Goal: Task Accomplishment & Management: Complete application form

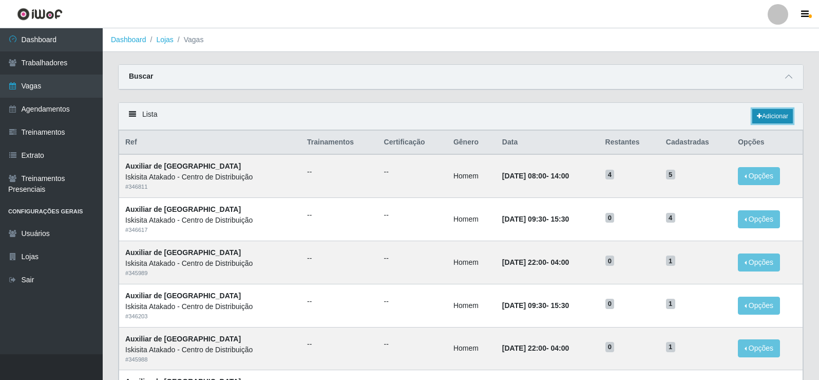
click at [774, 120] on link "Adicionar" at bounding box center [772, 116] width 41 height 14
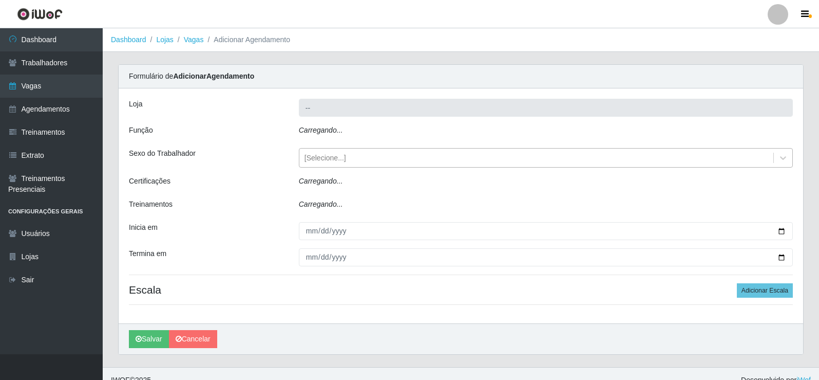
type input "Iskisita Atakado - Centro de Distribuição"
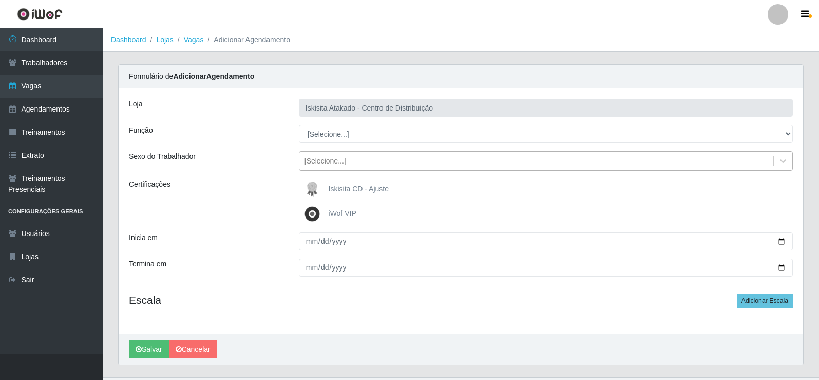
click at [392, 163] on div "[Selecione...]" at bounding box center [536, 161] width 474 height 17
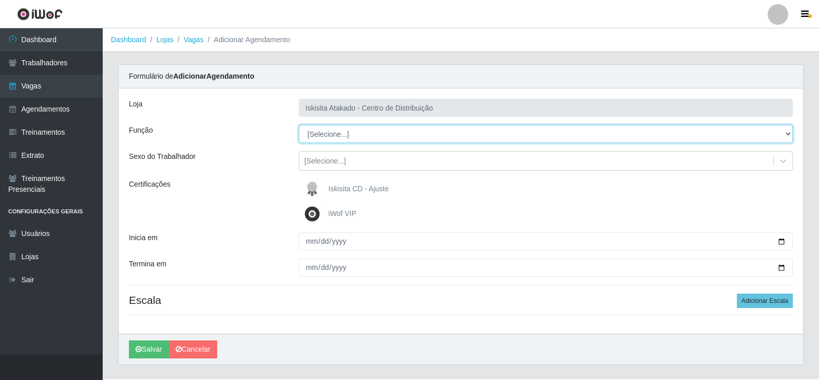
click at [350, 141] on select "[Selecione...] Auxiliar de Estoque Auxiliar de Estoque + Auxiliar de Estoque ++…" at bounding box center [546, 134] width 494 height 18
select select "75"
click at [299, 125] on select "[Selecione...] Auxiliar de Estoque Auxiliar de Estoque + Auxiliar de Estoque ++…" at bounding box center [546, 134] width 494 height 18
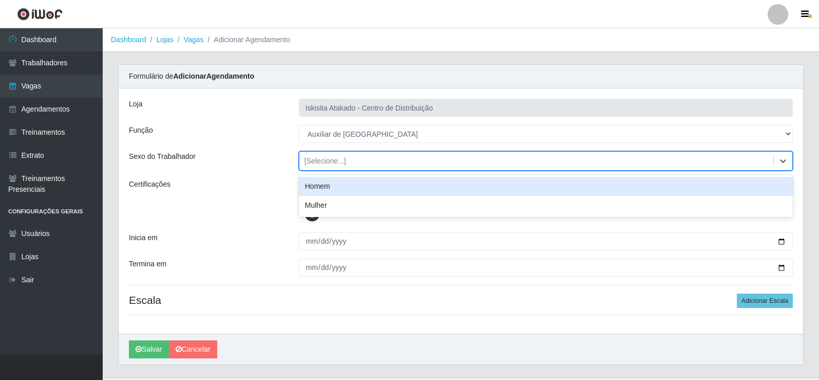
click at [347, 165] on div "[Selecione...]" at bounding box center [536, 161] width 474 height 17
click at [337, 188] on div "Homem" at bounding box center [546, 186] width 494 height 19
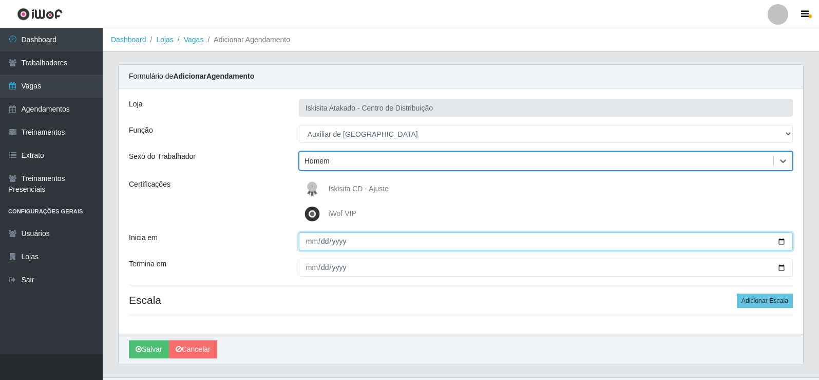
click at [313, 242] on input "Inicia em" at bounding box center [546, 241] width 494 height 18
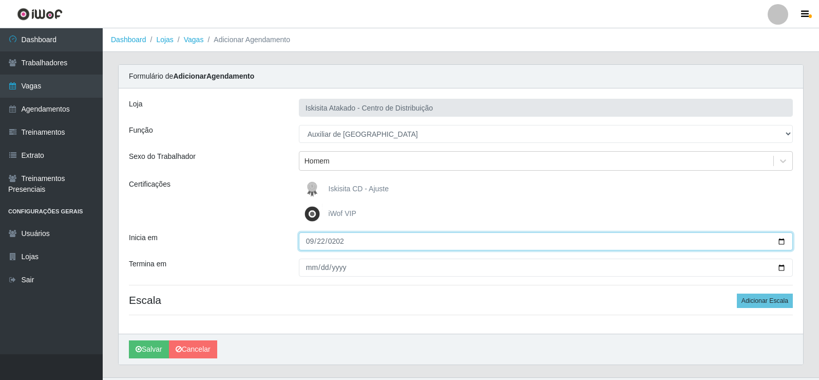
type input "2025-09-22"
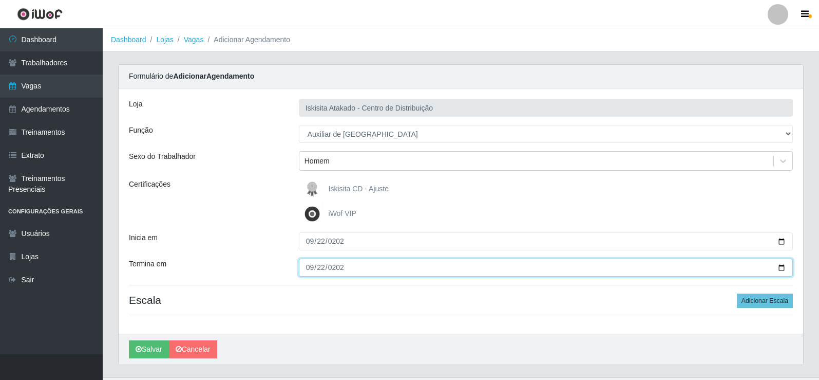
type input "2025-09-22"
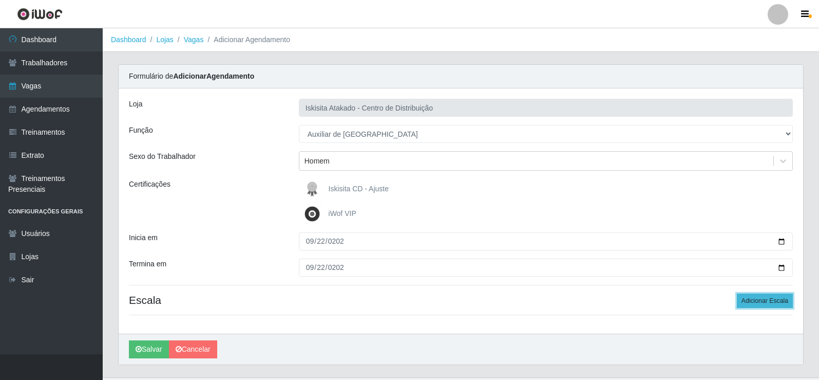
click at [761, 304] on button "Adicionar Escala" at bounding box center [765, 300] width 56 height 14
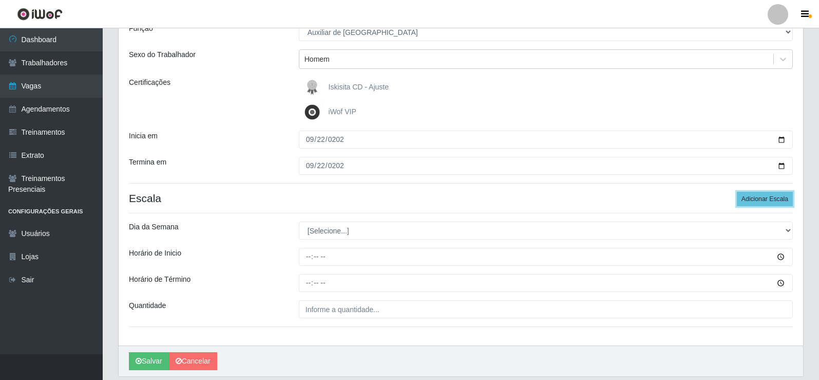
scroll to position [103, 0]
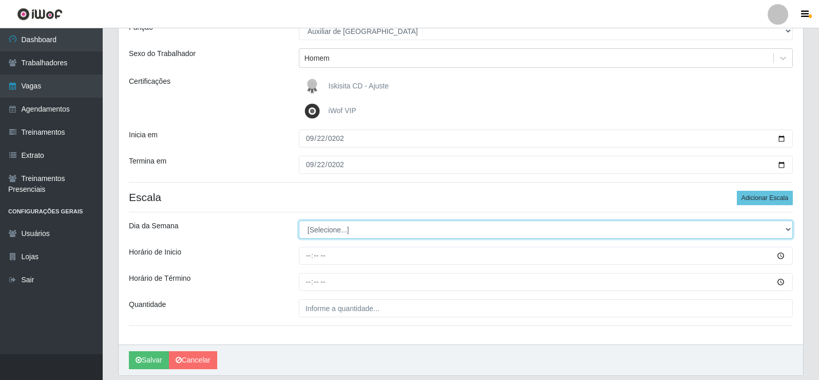
click at [342, 232] on select "[Selecione...] Segunda Terça Quarta Quinta Sexta Sábado Domingo" at bounding box center [546, 229] width 494 height 18
click at [340, 235] on select "[Selecione...] Segunda Terça Quarta Quinta Sexta Sábado Domingo" at bounding box center [546, 229] width 494 height 18
select select "1"
click at [299, 220] on select "[Selecione...] Segunda Terça Quarta Quinta Sexta Sábado Domingo" at bounding box center [546, 229] width 494 height 18
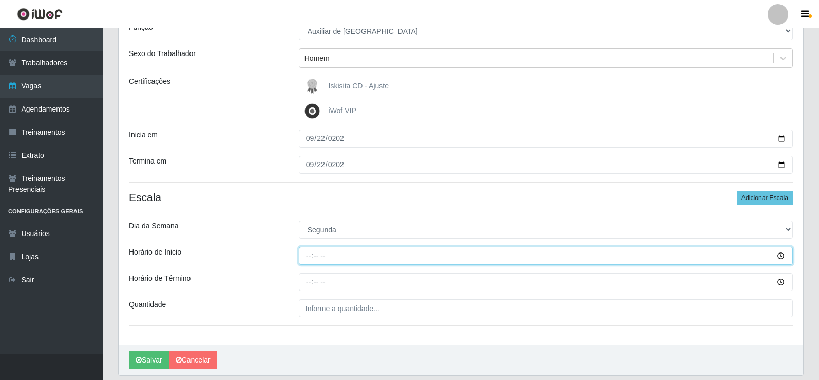
click at [309, 256] on input "Horário de Inicio" at bounding box center [546, 256] width 494 height 18
type input "14:00"
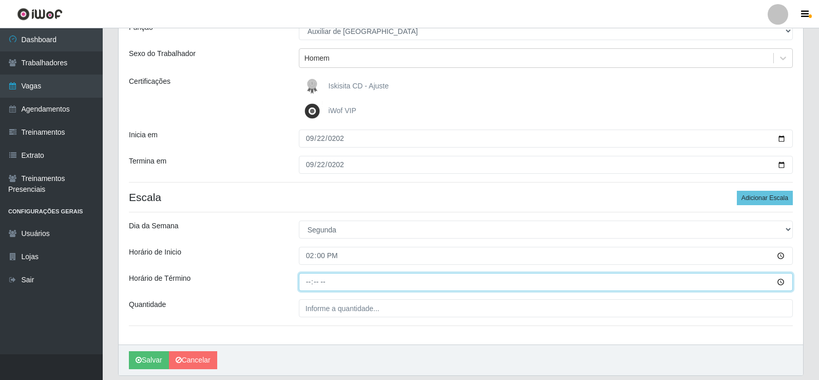
type input "20:00"
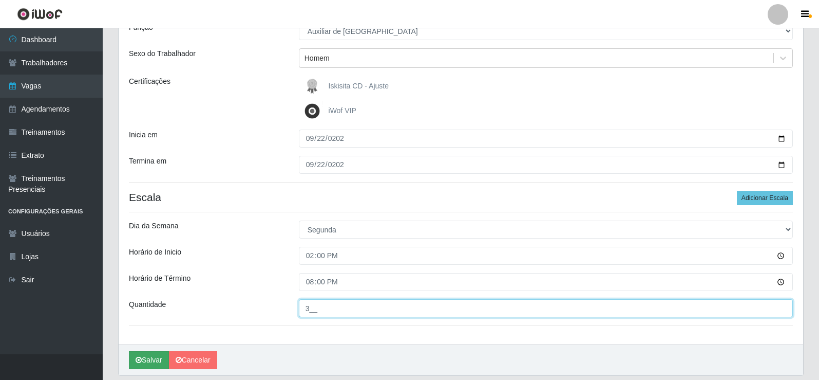
type input "3__"
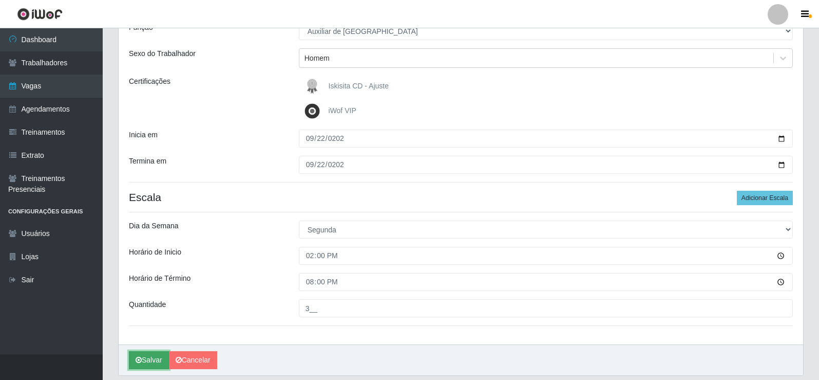
click at [144, 366] on button "Salvar" at bounding box center [149, 360] width 40 height 18
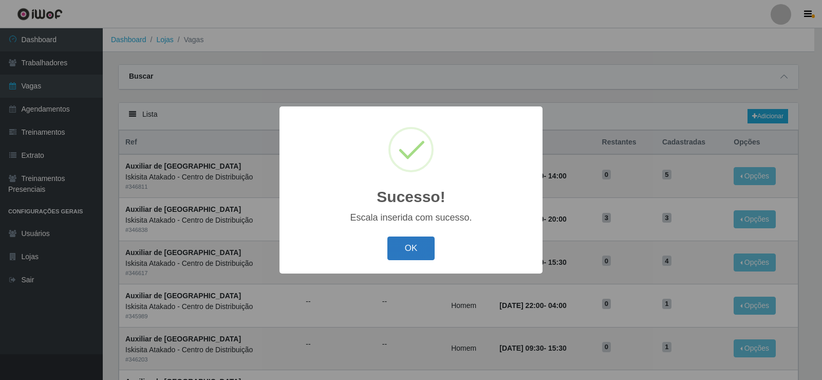
click at [409, 253] on button "OK" at bounding box center [411, 248] width 48 height 24
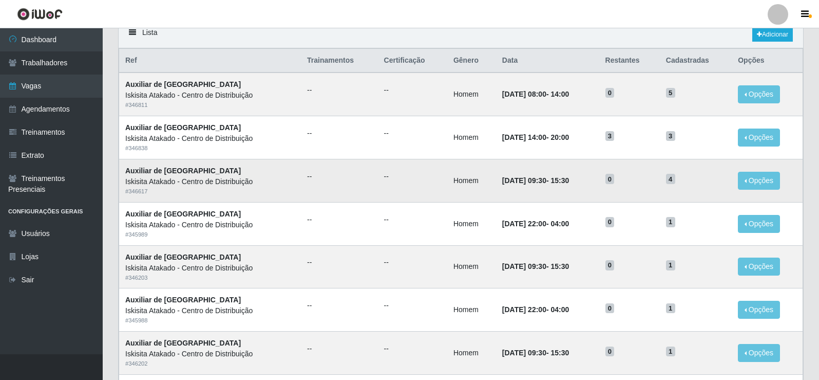
scroll to position [51, 0]
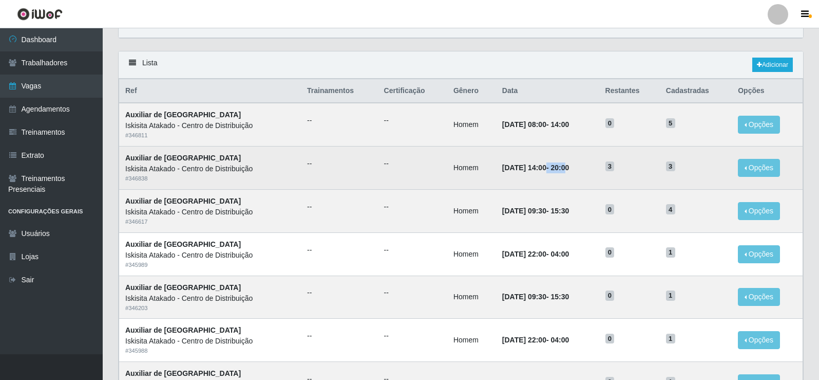
drag, startPoint x: 533, startPoint y: 169, endPoint x: 574, endPoint y: 163, distance: 41.6
click at [574, 163] on td "22/09/2025, 14:00 - 20:00" at bounding box center [547, 167] width 103 height 43
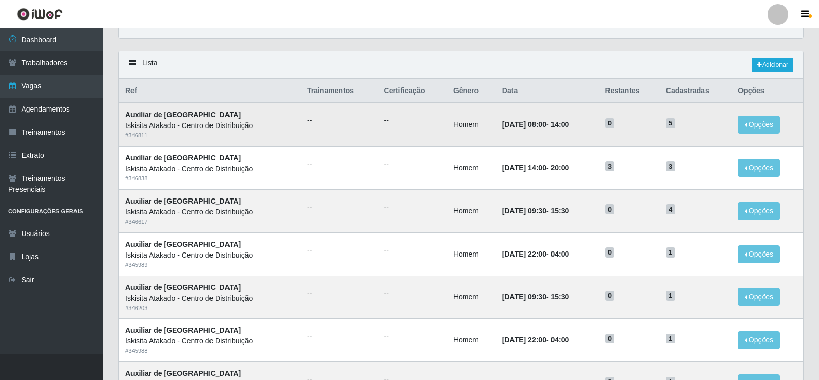
click at [631, 126] on h5 "0" at bounding box center [630, 122] width 48 height 11
drag, startPoint x: 676, startPoint y: 125, endPoint x: 683, endPoint y: 124, distance: 7.3
click at [683, 124] on h5 "5" at bounding box center [696, 122] width 60 height 11
click at [675, 125] on span "5" at bounding box center [670, 123] width 9 height 10
drag, startPoint x: 675, startPoint y: 214, endPoint x: 670, endPoint y: 220, distance: 8.4
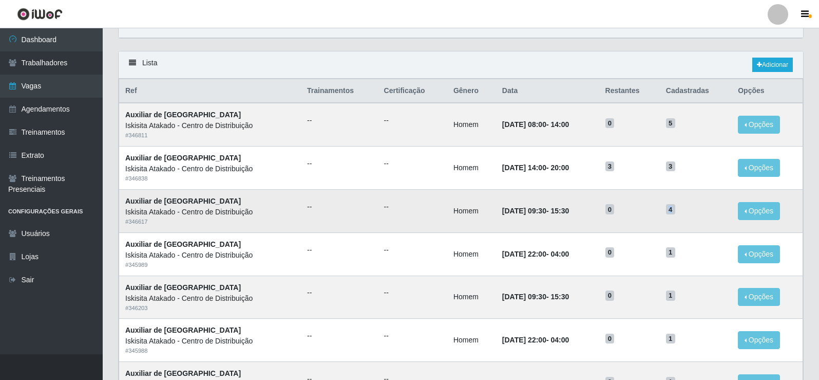
click at [675, 212] on span "4" at bounding box center [670, 209] width 9 height 10
click at [689, 212] on h5 "4" at bounding box center [696, 208] width 60 height 11
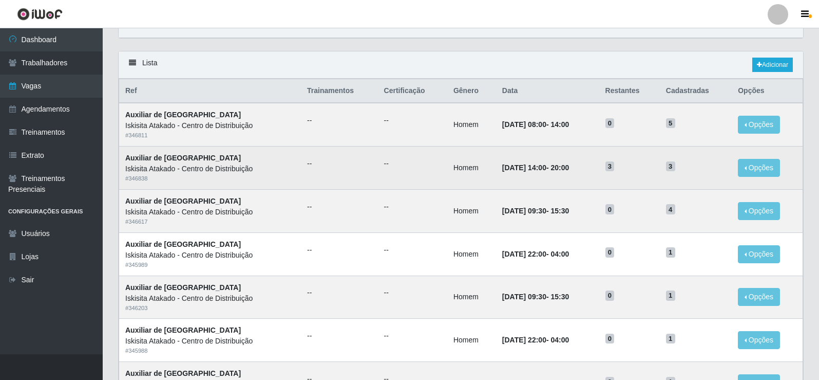
drag, startPoint x: 536, startPoint y: 171, endPoint x: 584, endPoint y: 165, distance: 48.1
click at [584, 165] on td "22/09/2025, 14:00 - 20:00" at bounding box center [547, 167] width 103 height 43
click at [585, 172] on td "22/09/2025, 14:00 - 20:00" at bounding box center [547, 167] width 103 height 43
drag, startPoint x: 542, startPoint y: 166, endPoint x: 577, endPoint y: 167, distance: 34.4
click at [569, 167] on strong "22/09/2025, 14:00 - 20:00" at bounding box center [535, 167] width 67 height 8
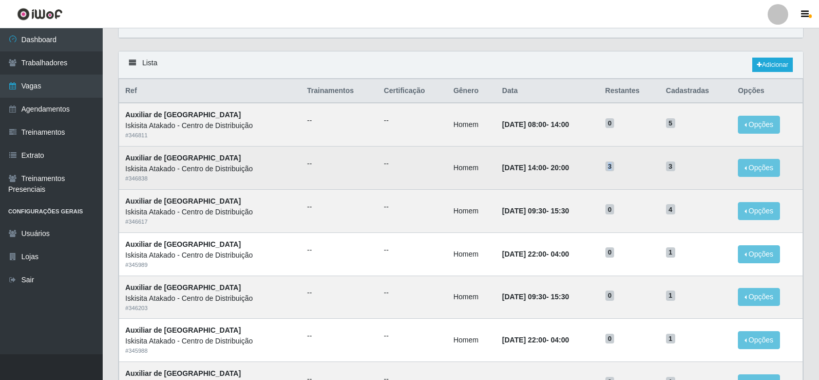
drag, startPoint x: 618, startPoint y: 167, endPoint x: 628, endPoint y: 164, distance: 10.4
click at [632, 161] on h5 "3" at bounding box center [630, 165] width 48 height 11
click at [567, 161] on td "22/09/2025, 14:00 - 20:00" at bounding box center [547, 167] width 103 height 43
drag, startPoint x: 532, startPoint y: 167, endPoint x: 697, endPoint y: 166, distance: 164.9
click at [697, 166] on tr "Auxiliar de Estoque Iskisita Atakado - Centro de Distribuição # 346838 -- -- Ho…" at bounding box center [461, 167] width 684 height 43
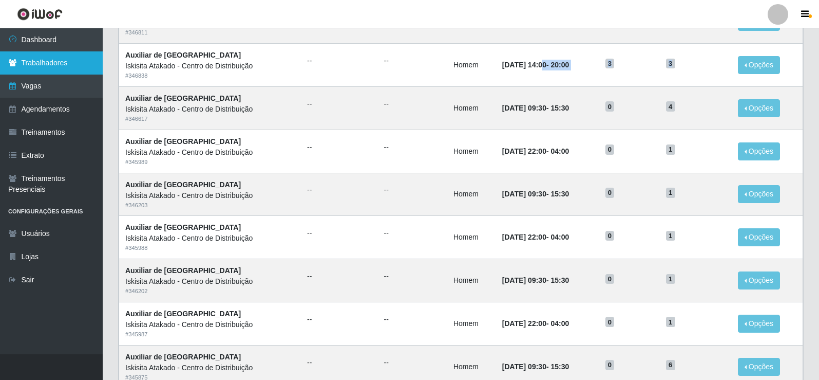
scroll to position [0, 0]
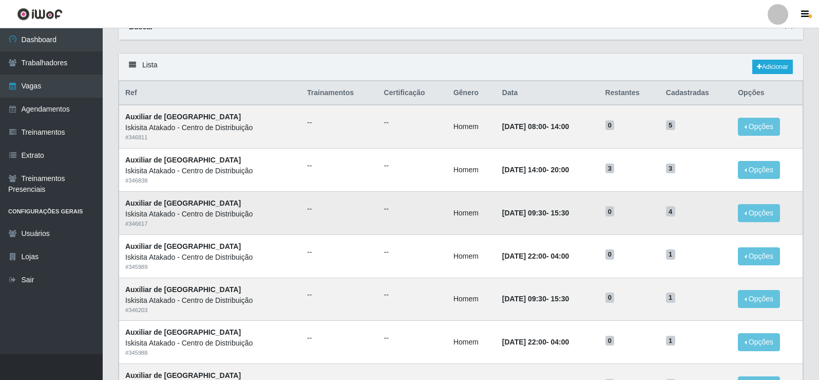
scroll to position [51, 0]
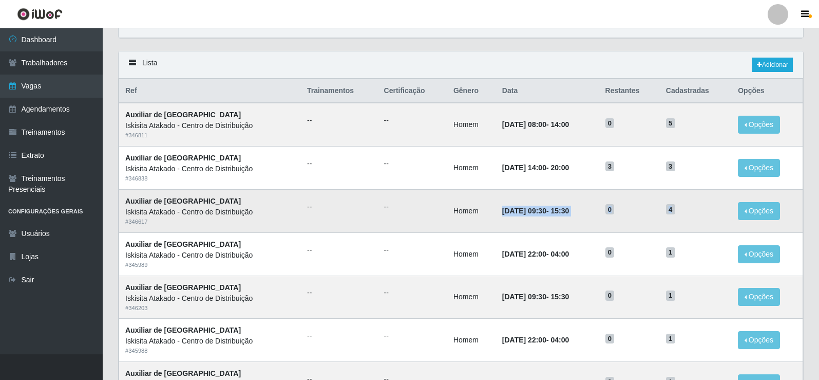
drag, startPoint x: 689, startPoint y: 210, endPoint x: 485, endPoint y: 210, distance: 203.9
click at [485, 210] on tr "Auxiliar de Estoque Iskisita Atakado - Centro de Distribuição # 346617 -- -- Ho…" at bounding box center [461, 210] width 684 height 43
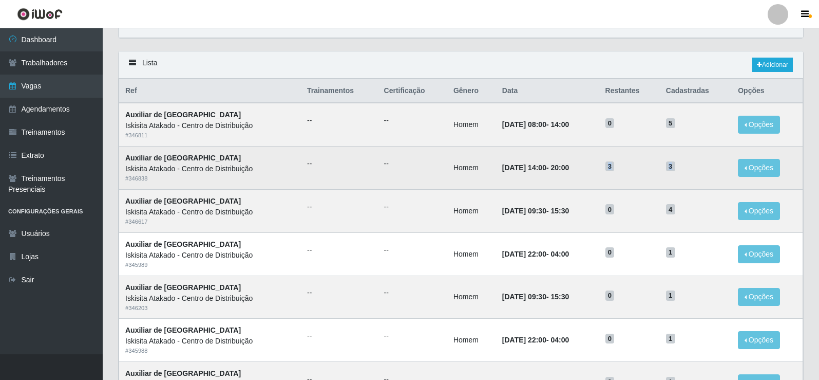
drag, startPoint x: 694, startPoint y: 166, endPoint x: 616, endPoint y: 167, distance: 78.1
click at [616, 167] on tr "Auxiliar de Estoque Iskisita Atakado - Centro de Distribuição # 346838 -- -- Ho…" at bounding box center [461, 167] width 684 height 43
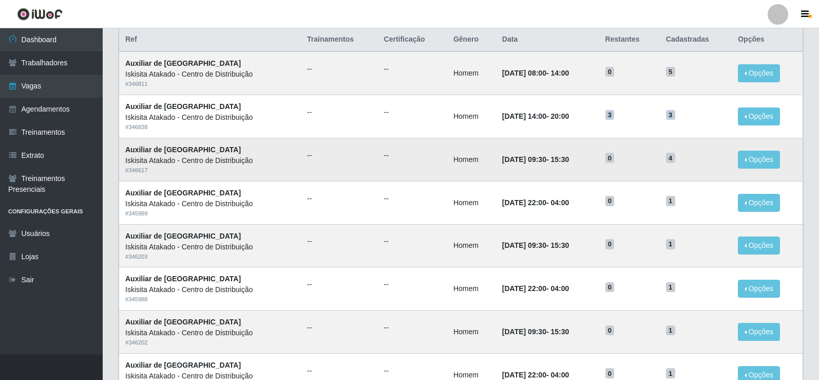
scroll to position [0, 0]
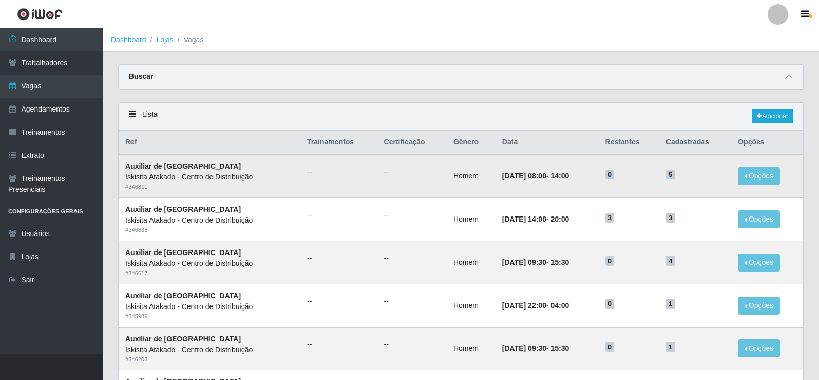
drag, startPoint x: 603, startPoint y: 172, endPoint x: 691, endPoint y: 176, distance: 87.4
click at [691, 176] on tr "Auxiliar de Estoque Iskisita Atakado - Centro de Distribuição # 346811 -- -- Ho…" at bounding box center [461, 175] width 684 height 43
click at [43, 68] on link "Trabalhadores" at bounding box center [51, 62] width 103 height 23
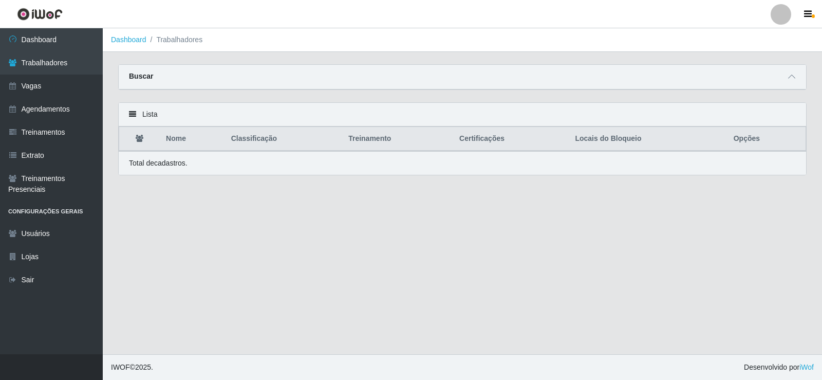
drag, startPoint x: 333, startPoint y: 157, endPoint x: 369, endPoint y: 164, distance: 36.2
click at [333, 158] on div "Total de cadastros." at bounding box center [462, 163] width 687 height 24
click at [41, 50] on link "Dashboard" at bounding box center [51, 39] width 103 height 23
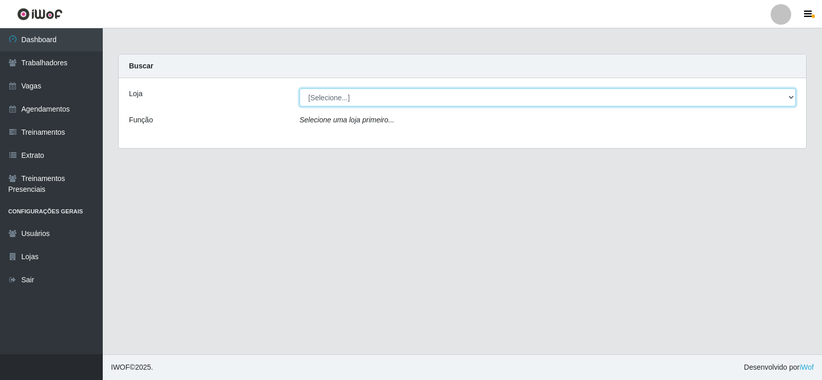
click at [693, 98] on select "[Selecione...] Iskisita Atakado - Centro de Distribuição" at bounding box center [547, 97] width 496 height 18
select select "425"
click at [299, 88] on select "[Selecione...] Iskisita Atakado - Centro de Distribuição" at bounding box center [547, 97] width 496 height 18
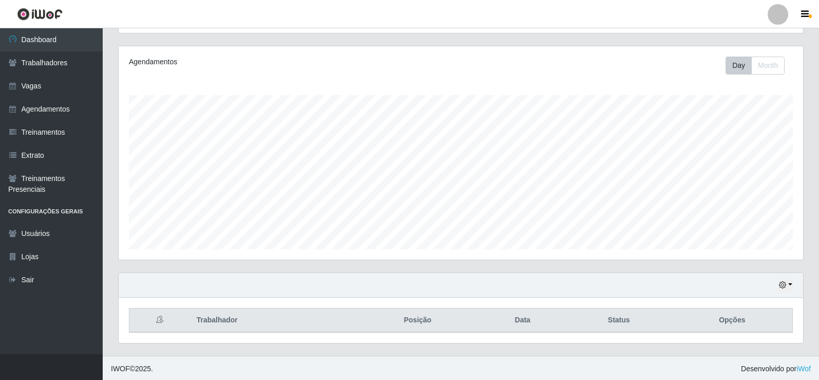
scroll to position [120, 0]
click at [782, 282] on icon "button" at bounding box center [782, 282] width 7 height 7
click at [742, 249] on button "1 Semana" at bounding box center [751, 245] width 81 height 22
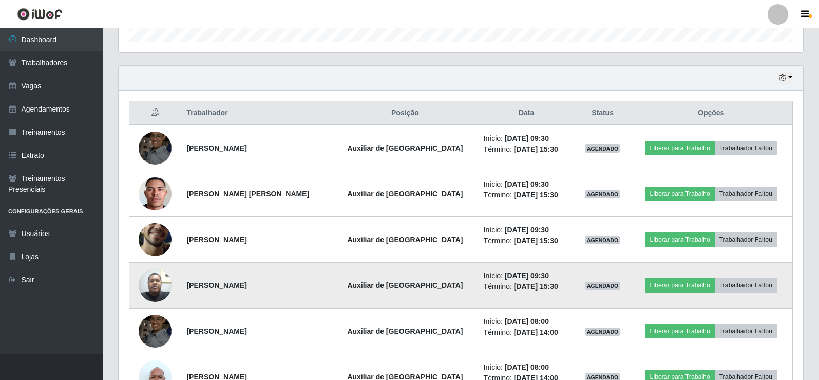
scroll to position [428, 0]
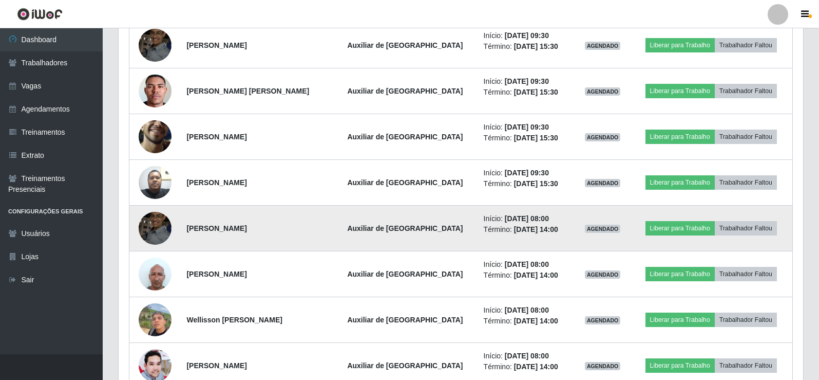
click at [152, 230] on img at bounding box center [155, 228] width 33 height 44
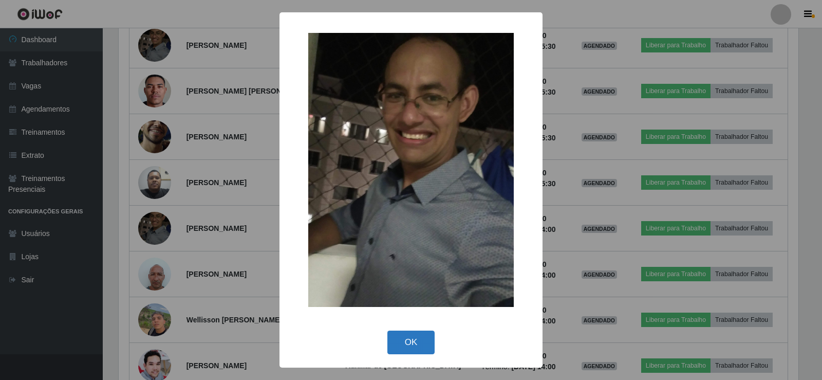
click at [418, 349] on button "OK" at bounding box center [411, 342] width 48 height 24
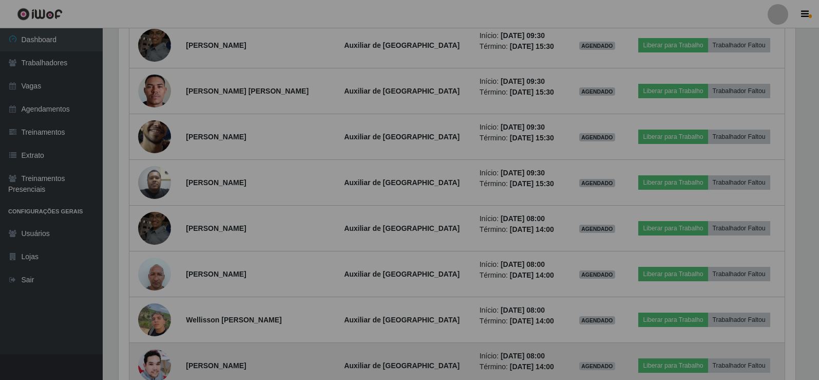
scroll to position [213, 685]
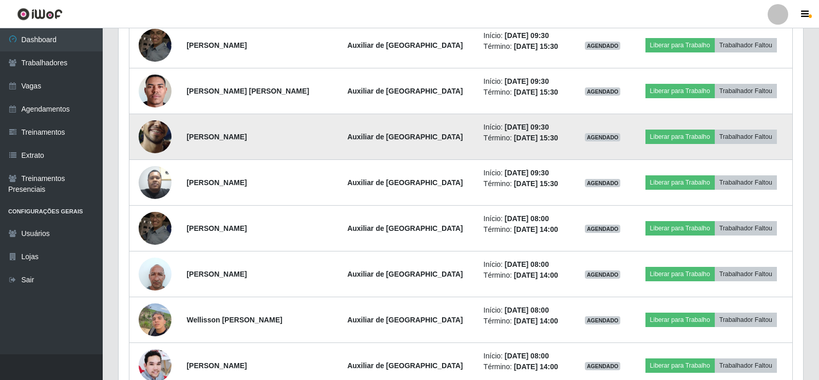
click at [159, 140] on img at bounding box center [155, 136] width 33 height 73
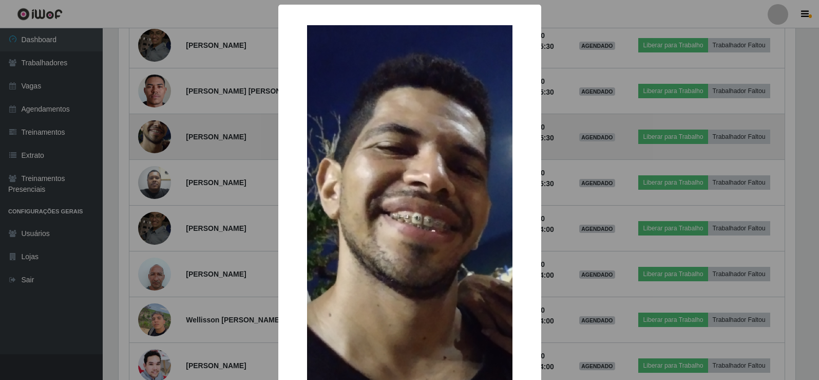
scroll to position [213, 679]
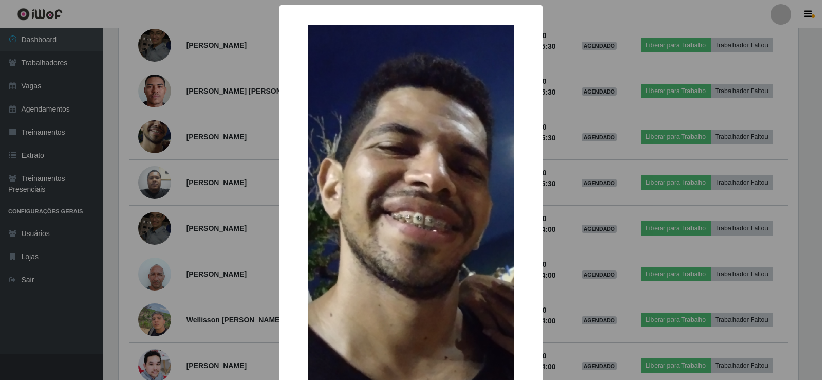
click at [232, 209] on div "× OK Cancel" at bounding box center [411, 190] width 822 height 380
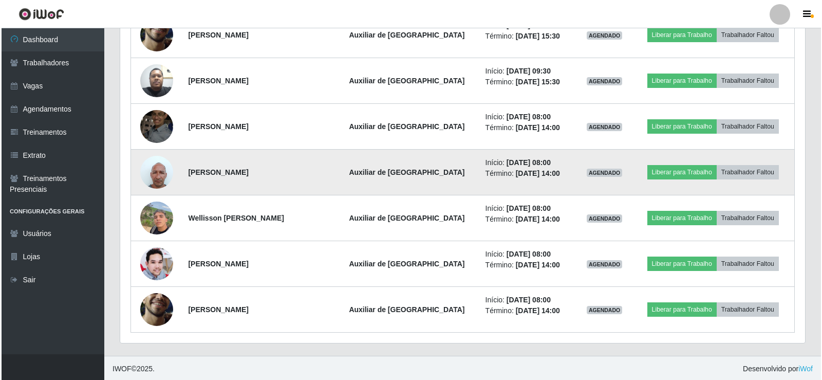
scroll to position [531, 0]
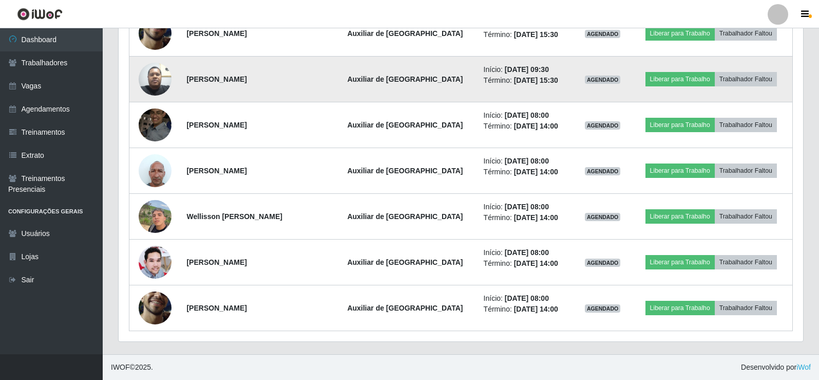
click at [164, 88] on img at bounding box center [155, 79] width 33 height 44
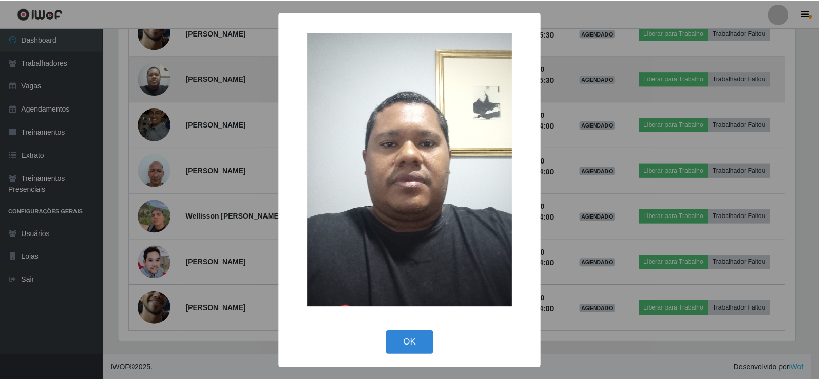
scroll to position [213, 679]
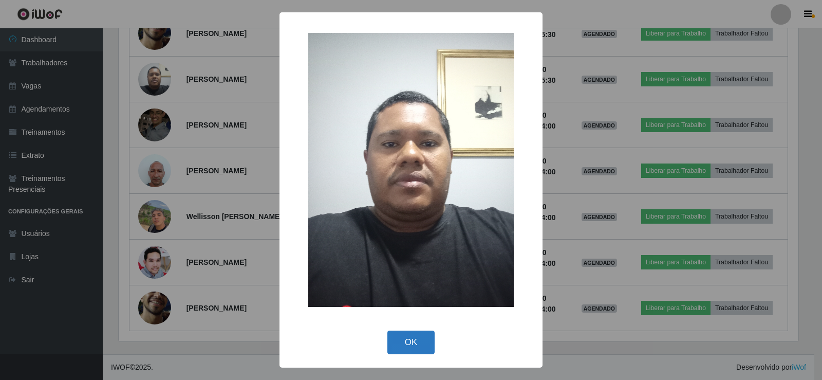
click at [409, 337] on button "OK" at bounding box center [411, 342] width 48 height 24
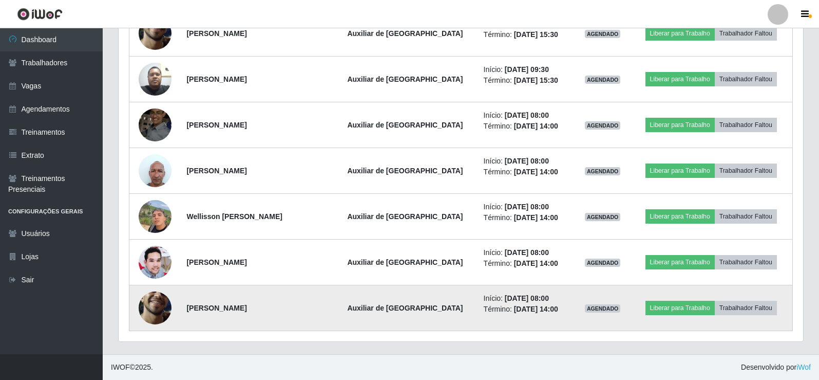
scroll to position [213, 685]
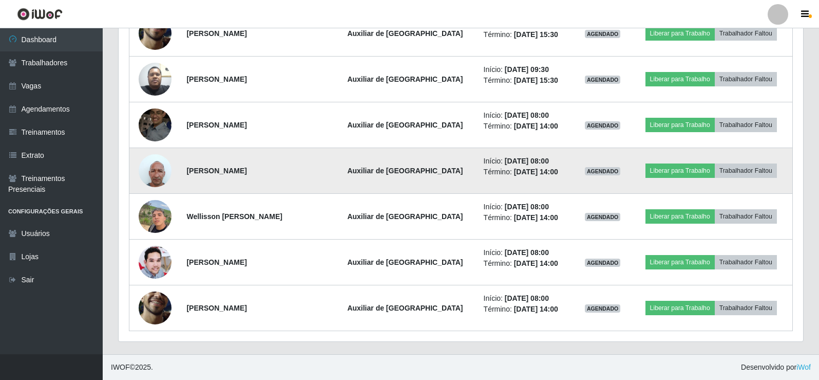
click at [159, 173] on img at bounding box center [155, 170] width 33 height 44
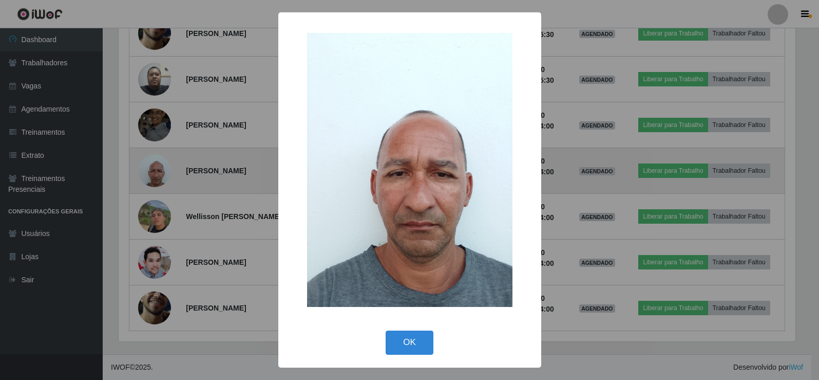
scroll to position [213, 679]
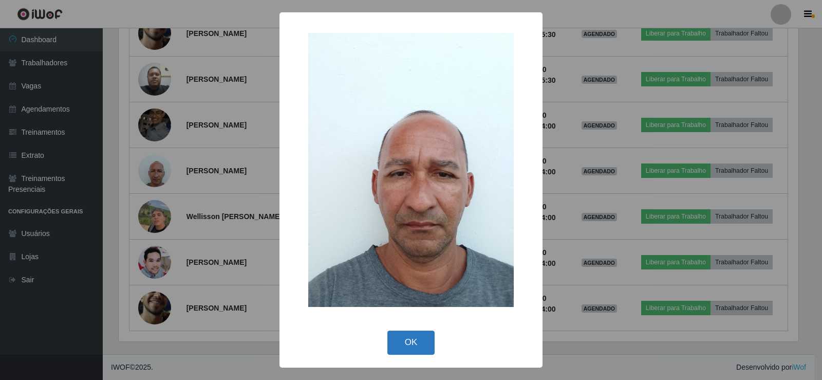
click at [414, 342] on button "OK" at bounding box center [411, 342] width 48 height 24
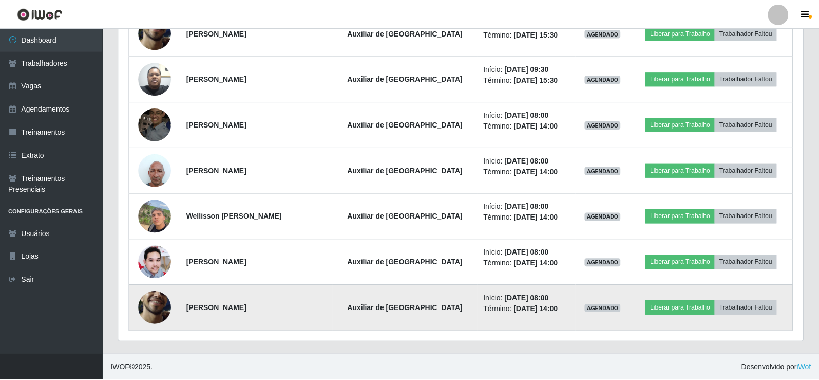
scroll to position [213, 685]
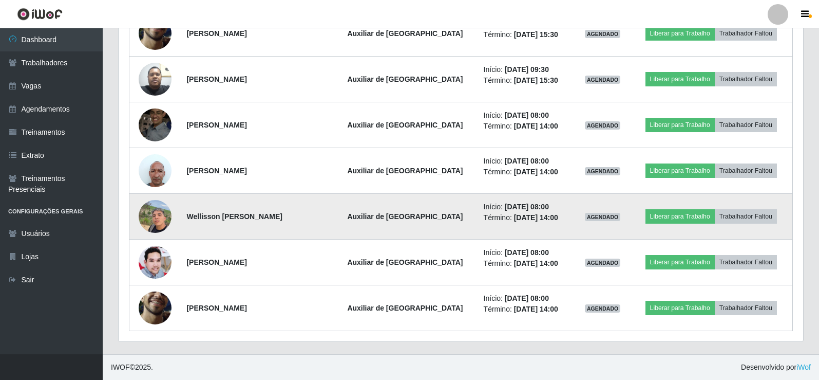
click at [163, 221] on img at bounding box center [155, 216] width 33 height 44
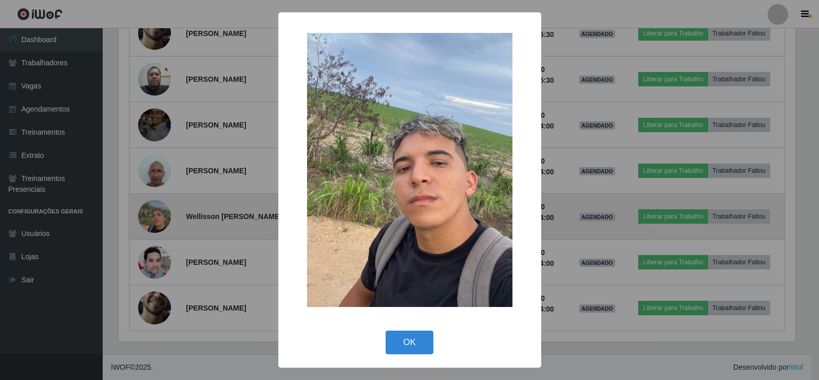
scroll to position [213, 679]
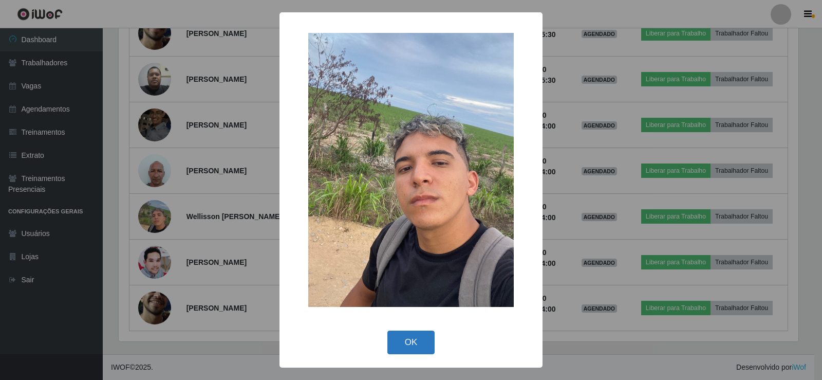
click at [413, 341] on button "OK" at bounding box center [411, 342] width 48 height 24
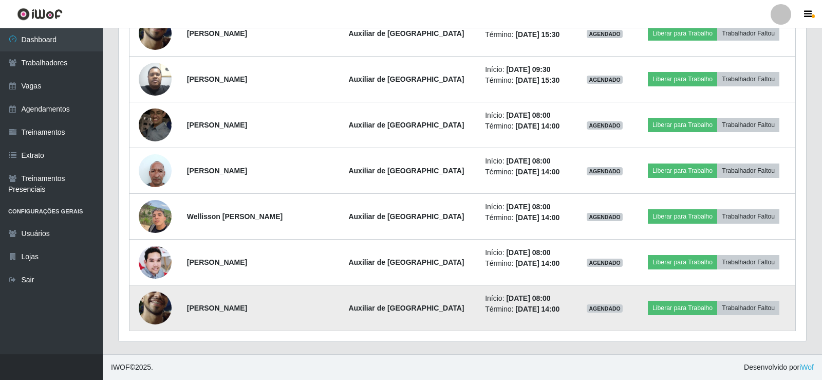
scroll to position [213, 685]
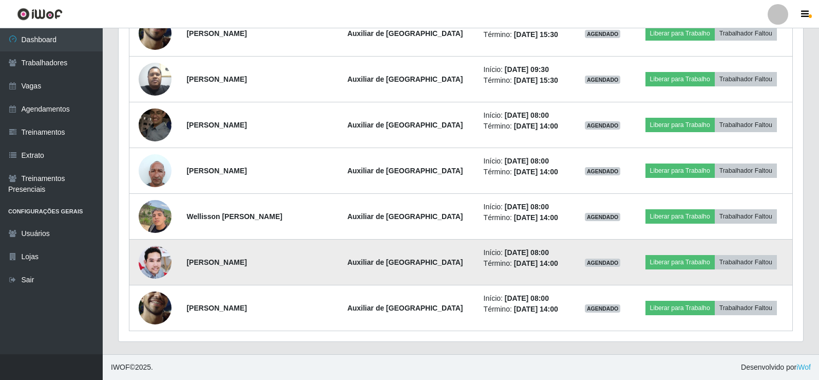
click at [149, 268] on img at bounding box center [155, 261] width 33 height 33
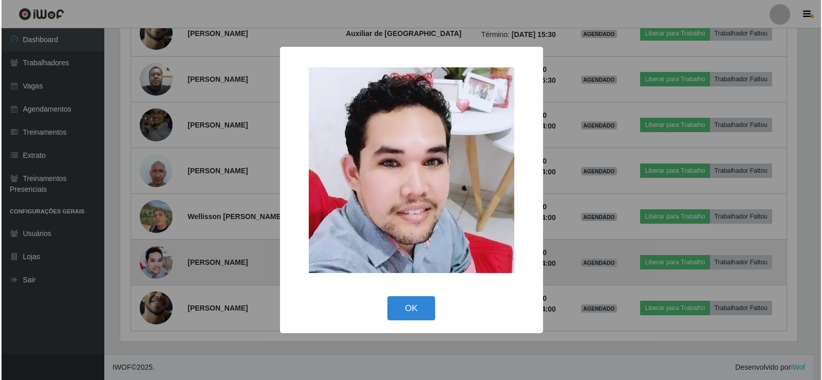
scroll to position [0, 0]
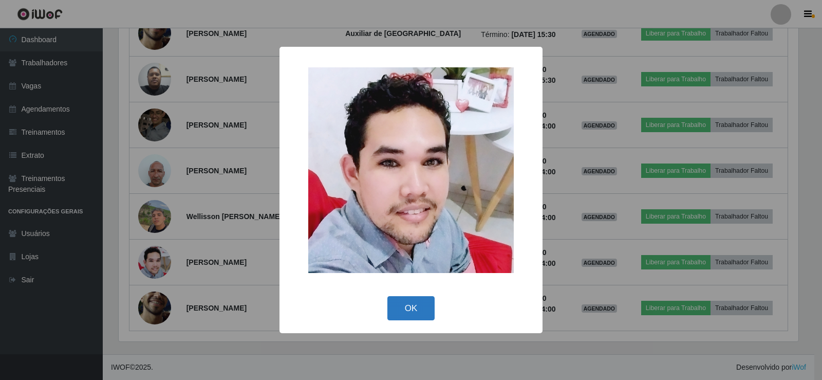
click at [410, 305] on button "OK" at bounding box center [411, 308] width 48 height 24
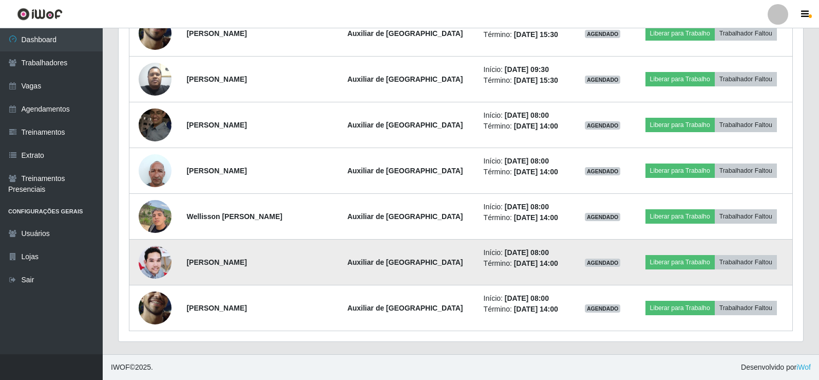
click at [155, 258] on img at bounding box center [155, 261] width 33 height 33
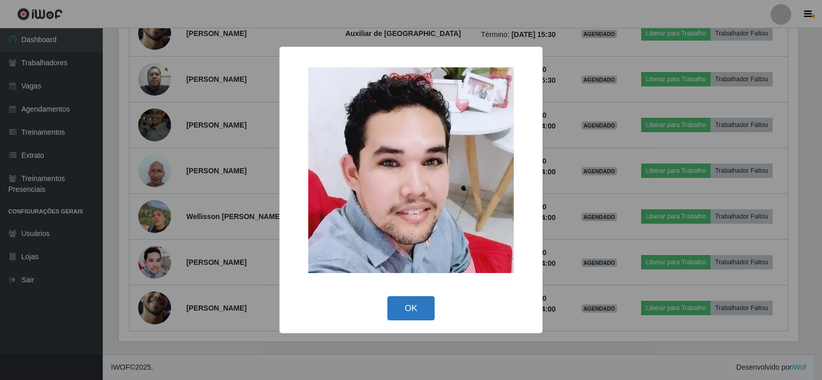
click at [419, 306] on button "OK" at bounding box center [411, 308] width 48 height 24
